Goal: Navigation & Orientation: Find specific page/section

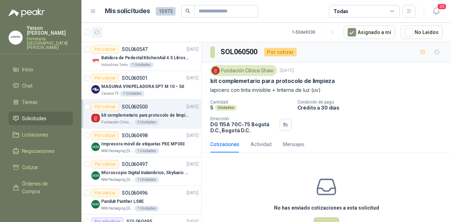
click at [101, 33] on button "button" at bounding box center [96, 32] width 11 height 11
click at [98, 33] on icon "button" at bounding box center [97, 32] width 6 height 6
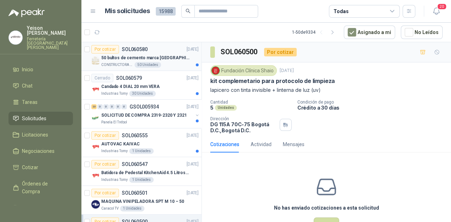
click at [166, 57] on p "50 bultos de cemento marca [GEOGRAPHIC_DATA][PERSON_NAME]" at bounding box center [145, 58] width 88 height 7
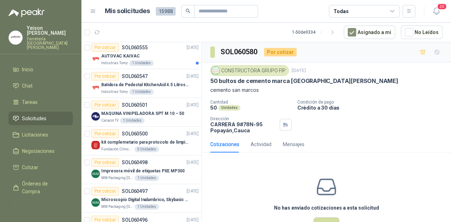
scroll to position [28, 0]
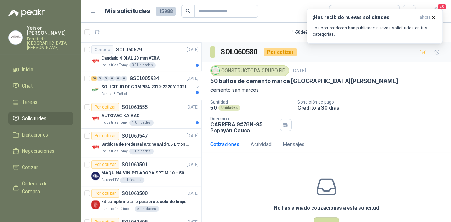
click at [103, 34] on article "1 - 50 de 9334 Asignado a mi No Leídos" at bounding box center [266, 32] width 370 height 19
click at [101, 33] on button "button" at bounding box center [96, 32] width 11 height 11
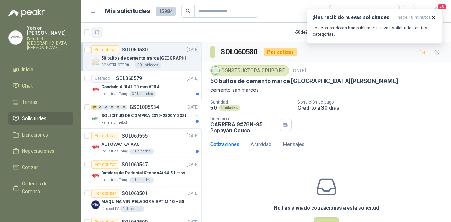
scroll to position [57, 0]
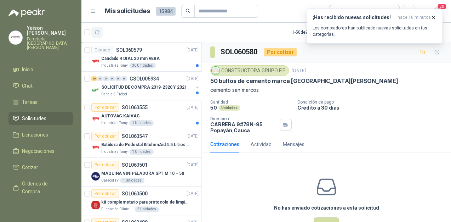
click at [101, 33] on button "button" at bounding box center [96, 32] width 11 height 11
click at [378, 25] on p "Los compradores han publicado nuevas solicitudes en tus categorías." at bounding box center [375, 31] width 124 height 13
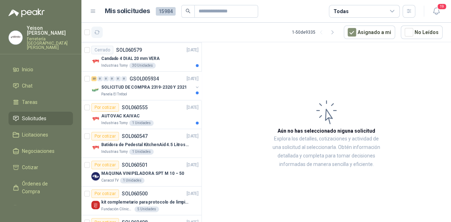
click at [96, 33] on icon "button" at bounding box center [97, 32] width 6 height 6
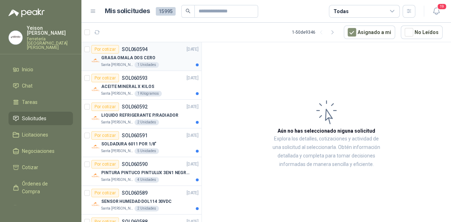
click at [161, 56] on div "GRASA OMALA DOS CERO" at bounding box center [149, 57] width 97 height 8
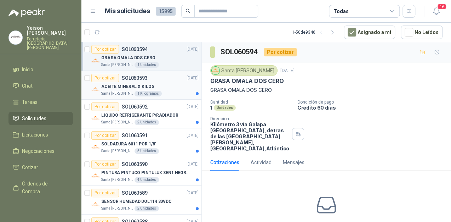
click at [161, 84] on div "ACEITE MINERAL X KILOS" at bounding box center [149, 86] width 97 height 8
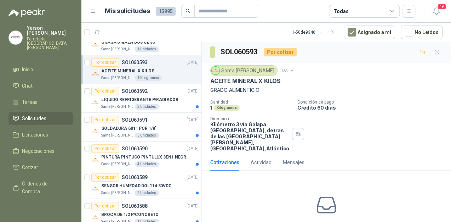
scroll to position [28, 0]
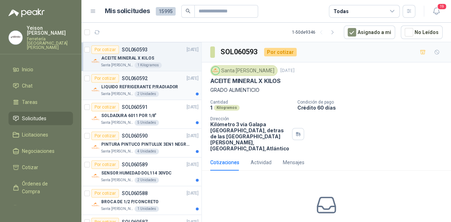
click at [159, 85] on p "LIQUIDO REFRIGERANTE P/RADIADOR" at bounding box center [139, 87] width 77 height 7
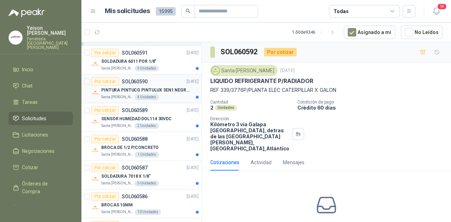
scroll to position [85, 0]
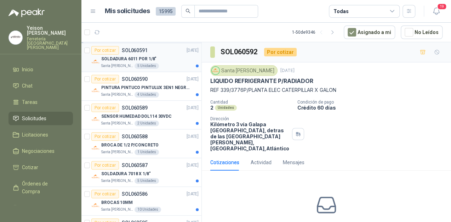
click at [155, 51] on div "Por cotizar SOL060591 [DATE]" at bounding box center [144, 50] width 107 height 8
click at [150, 85] on p "PINTURA PINTUCO PINTULUX 3EN1 NEGRO X G" at bounding box center [145, 87] width 88 height 7
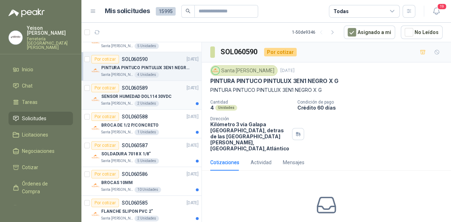
scroll to position [113, 0]
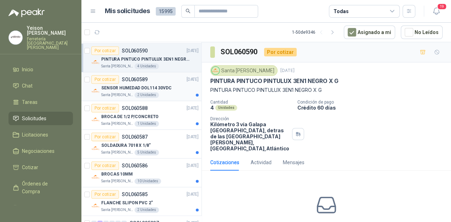
click at [157, 84] on div "SENSOR HUMEDAD DOL114 30VDC" at bounding box center [149, 88] width 97 height 8
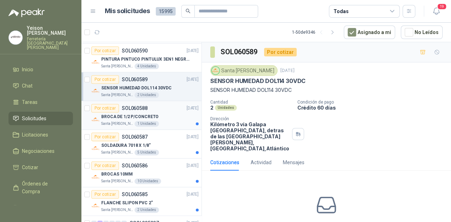
click at [160, 111] on div "Por cotizar SOL060588 [DATE]" at bounding box center [144, 108] width 107 height 8
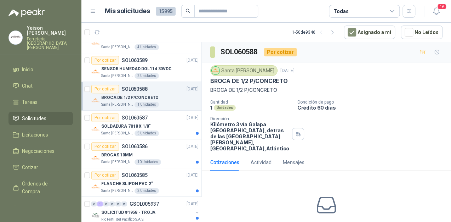
scroll to position [170, 0]
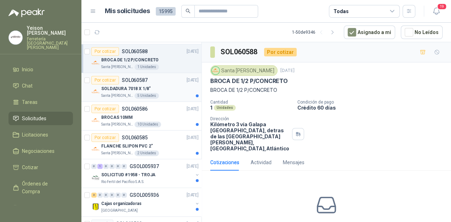
click at [167, 89] on div "SOLDADURA 7018 X 1/8"" at bounding box center [149, 88] width 97 height 8
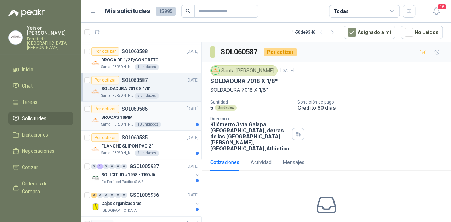
click at [156, 113] on div "BROCAS 10MM" at bounding box center [149, 117] width 97 height 8
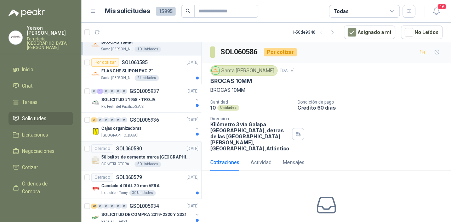
scroll to position [283, 0]
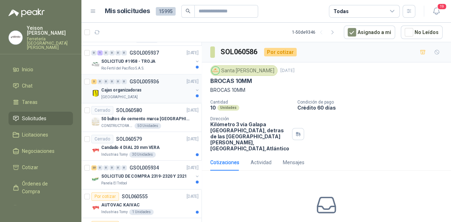
click at [145, 92] on div "Cajas organizadoras" at bounding box center [147, 90] width 92 height 8
